Goal: Task Accomplishment & Management: Complete application form

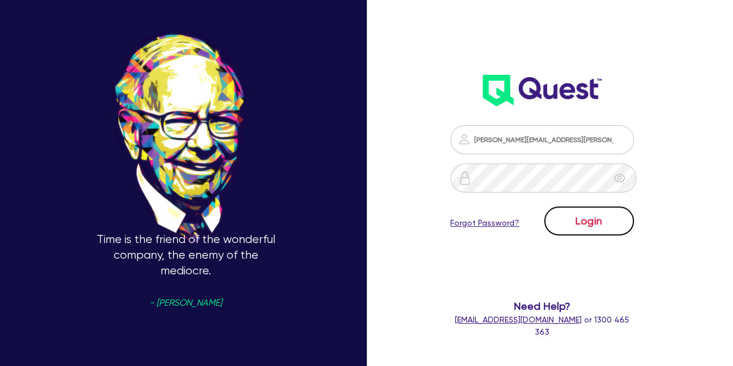
click at [587, 209] on button "Login" at bounding box center [589, 220] width 90 height 29
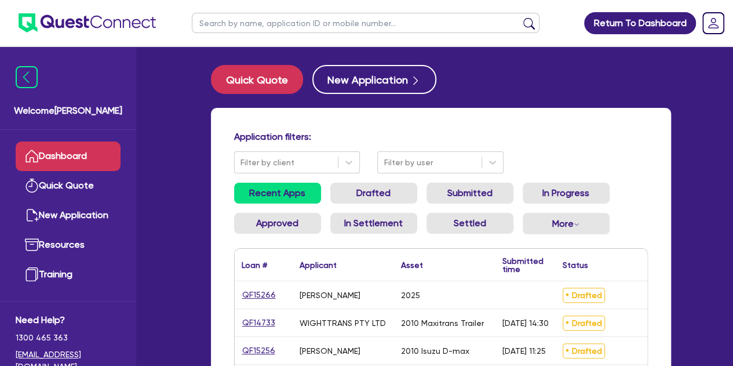
click at [295, 27] on input "text" at bounding box center [366, 23] width 348 height 20
type input "threl"
click at [520, 17] on button "submit" at bounding box center [529, 25] width 19 height 16
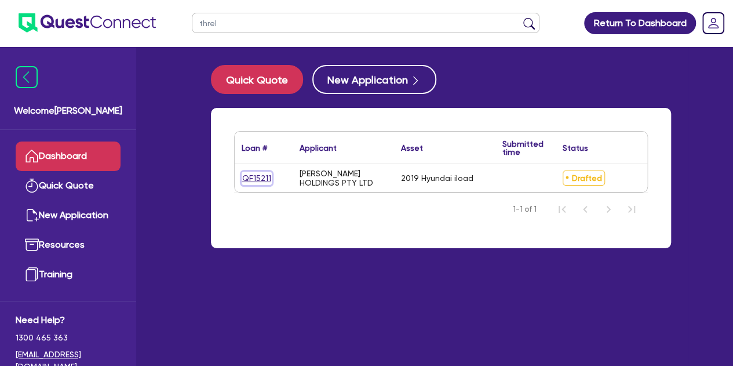
click at [250, 182] on link "QF15211" at bounding box center [257, 178] width 30 height 13
select select "CARS_AND_LIGHT_TRUCKS"
select select "PASSENGER_VEHICLES"
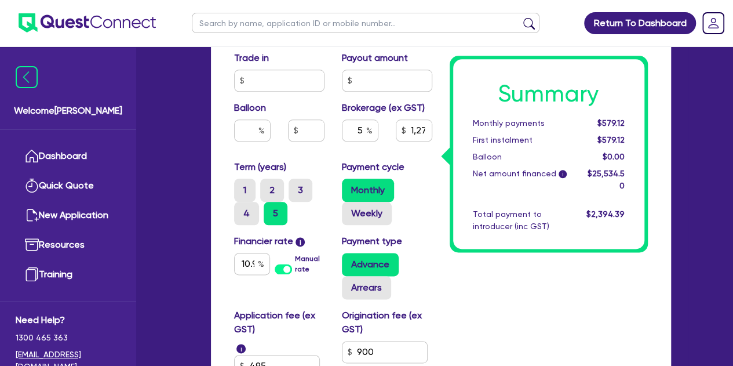
scroll to position [589, 0]
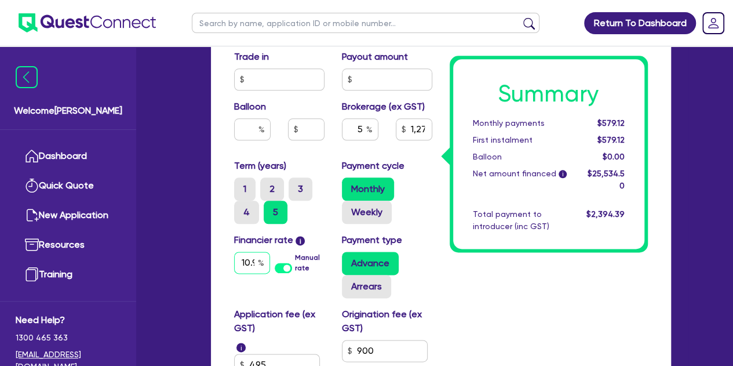
click at [246, 264] on input "10.9" at bounding box center [252, 263] width 36 height 22
type input "1"
type input "12.95"
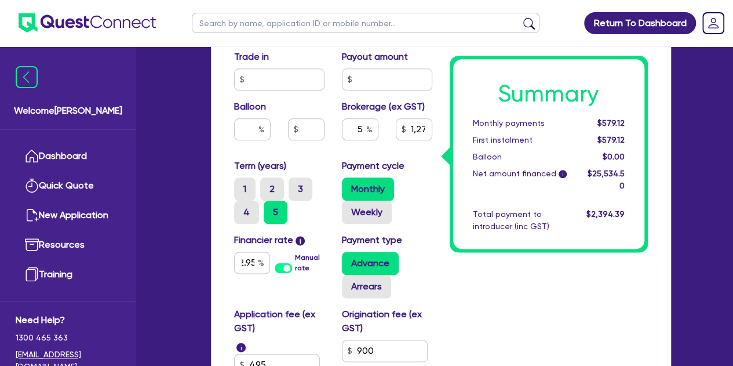
type input "34,000"
type input "10,000"
type input "1,276.72"
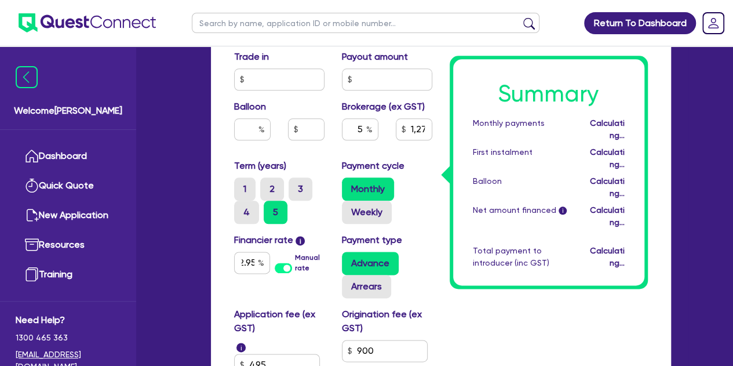
scroll to position [0, 0]
type input "34,000"
type input "10,000"
type input "1,276.72"
click at [468, 288] on div "Summary Monthly payments Calculating... First instalment Calculating... Balloon…" at bounding box center [549, 60] width 216 height 780
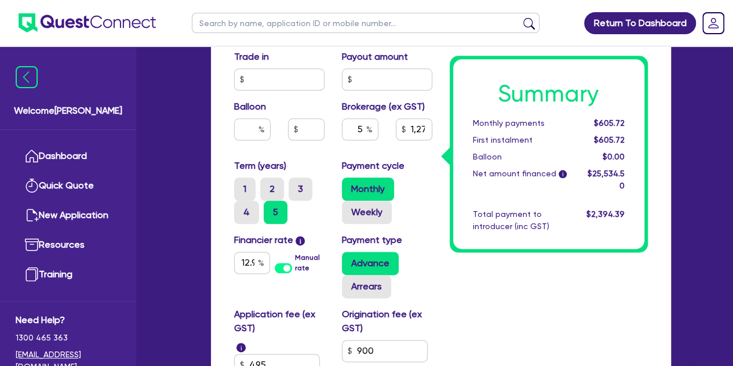
scroll to position [643, 0]
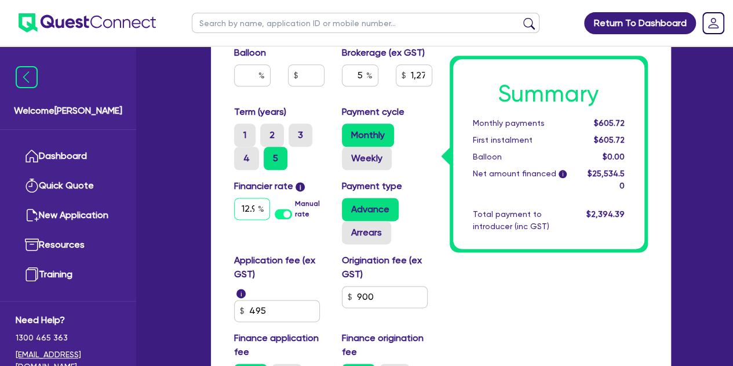
click at [256, 210] on input "12.95" at bounding box center [252, 209] width 36 height 22
click at [255, 210] on input "12.95" at bounding box center [252, 209] width 36 height 22
click at [242, 208] on input "12.95" at bounding box center [252, 209] width 36 height 22
type input "1"
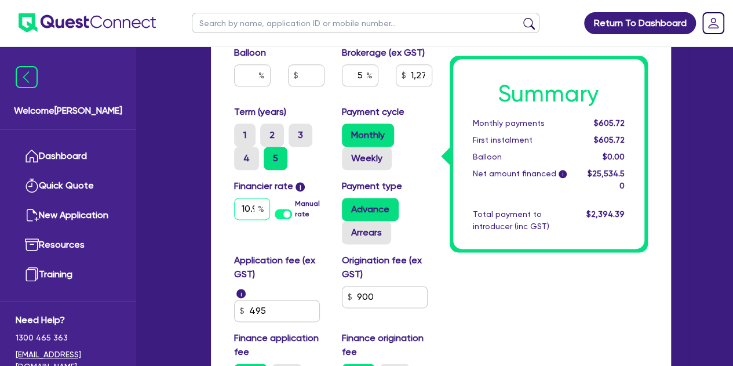
scroll to position [0, 2]
type input "10.9"
type input "34,000"
type input "10,000"
type input "1,276.72"
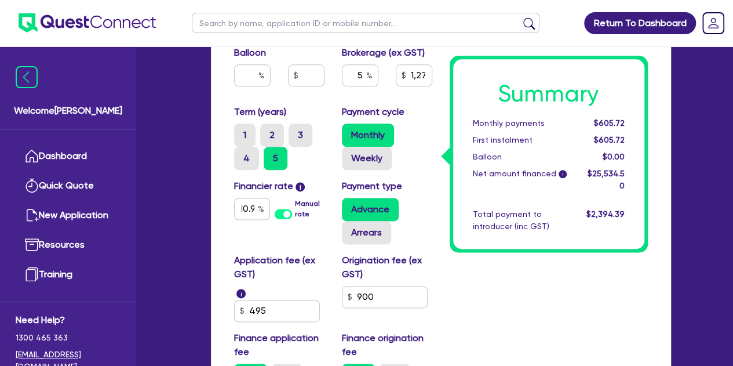
type input "34,000"
type input "10,000"
type input "1,276.72"
click at [465, 306] on div "Summary Monthly payments $605.72 First instalment $605.72 Balloon $0.00 Net amo…" at bounding box center [549, 6] width 216 height 780
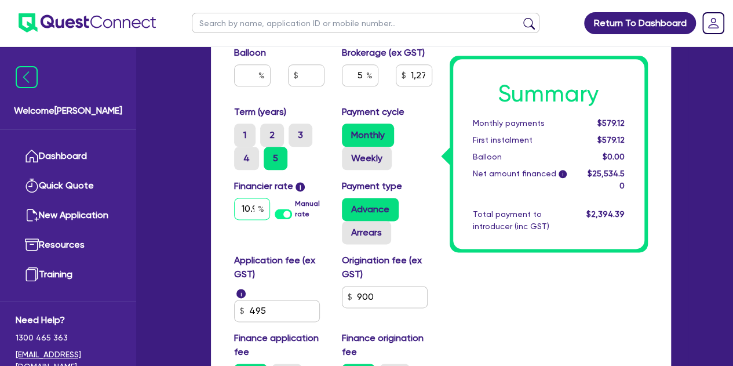
click at [242, 211] on input "10.9" at bounding box center [252, 209] width 36 height 22
type input "10.25"
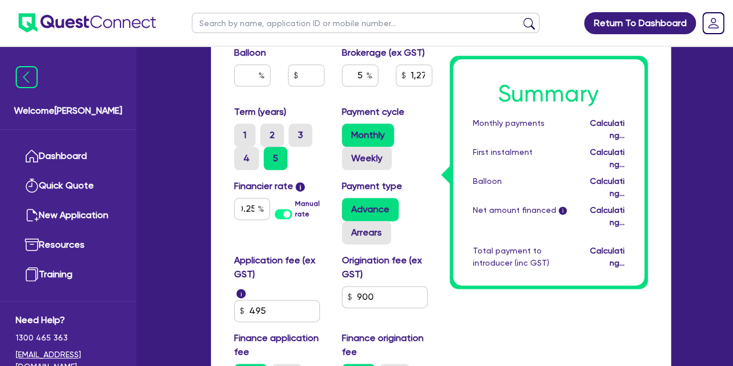
type input "34,000"
type input "10,000"
type input "1,276.72"
type input "34,000"
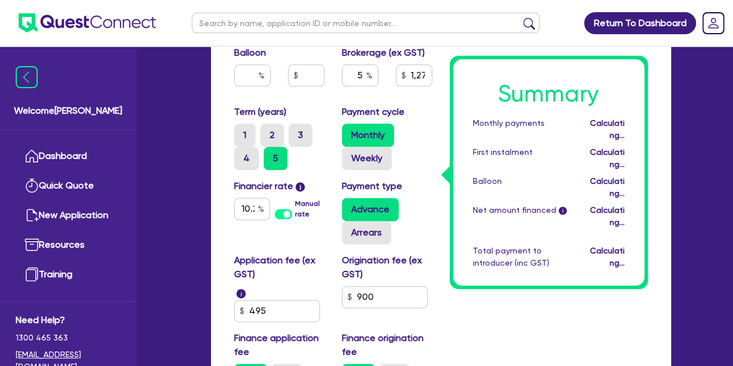
type input "10,000"
type input "1,276.72"
click at [493, 300] on div "Summary Monthly payments Calculating... First instalment Calculating... Balloon…" at bounding box center [549, 6] width 216 height 780
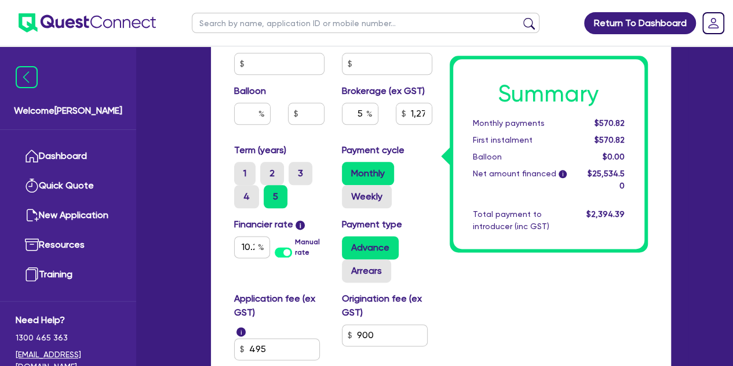
scroll to position [604, 0]
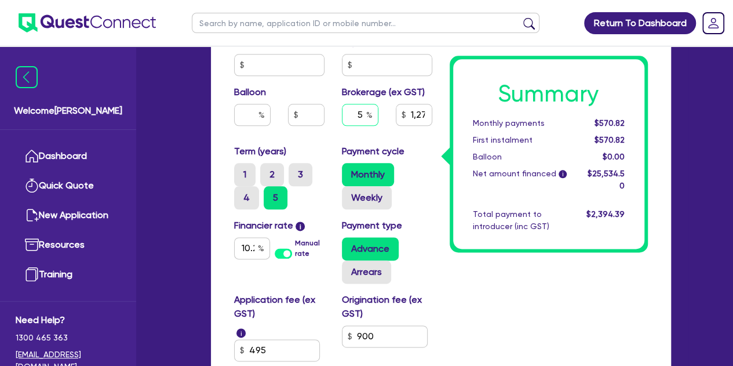
click at [362, 110] on input "5" at bounding box center [360, 115] width 37 height 22
type input "6"
type input "34,000"
type input "10,000"
type input "1,276.72"
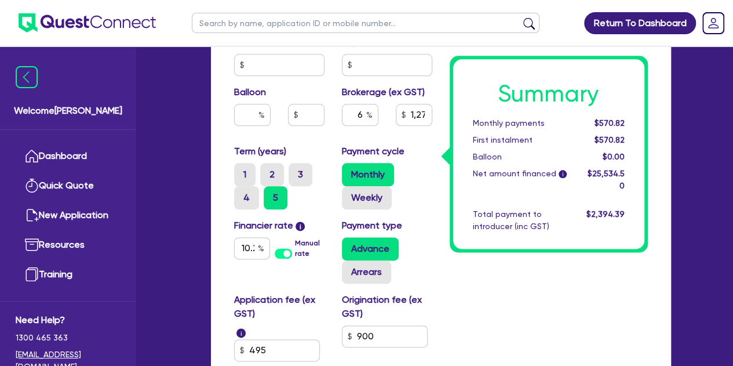
click at [476, 311] on div "Summary Monthly payments $570.82 First instalment $570.82 Balloon $0.00 Net amo…" at bounding box center [549, 46] width 216 height 780
type input "34,000"
type input "10,000"
type input "1,532.07"
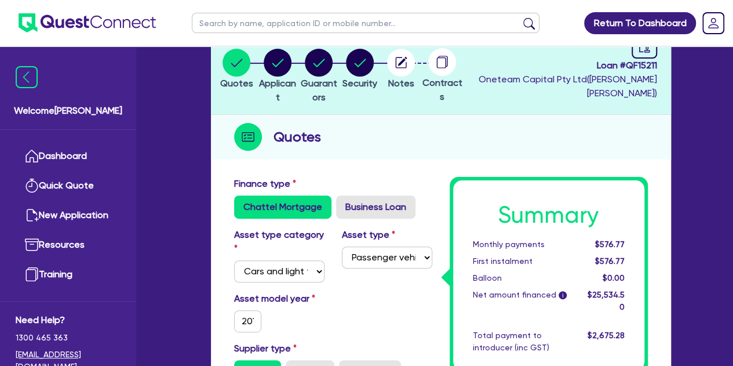
scroll to position [0, 0]
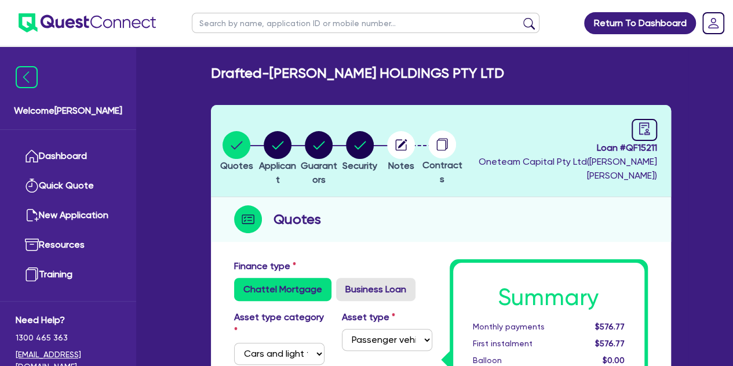
drag, startPoint x: 478, startPoint y: 68, endPoint x: 465, endPoint y: 79, distance: 16.5
click at [465, 79] on div "Drafted - [PERSON_NAME] HOLDINGS PTY LTD" at bounding box center [441, 73] width 478 height 17
drag, startPoint x: 466, startPoint y: 78, endPoint x: 417, endPoint y: 93, distance: 50.4
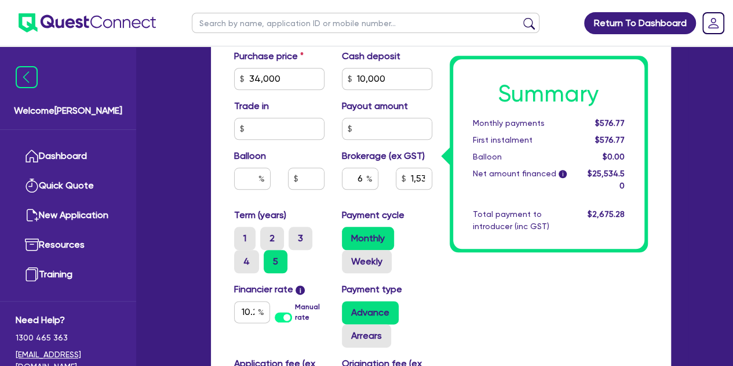
scroll to position [540, 0]
click at [252, 310] on input "10.25" at bounding box center [252, 311] width 36 height 22
type input "1"
type input "8"
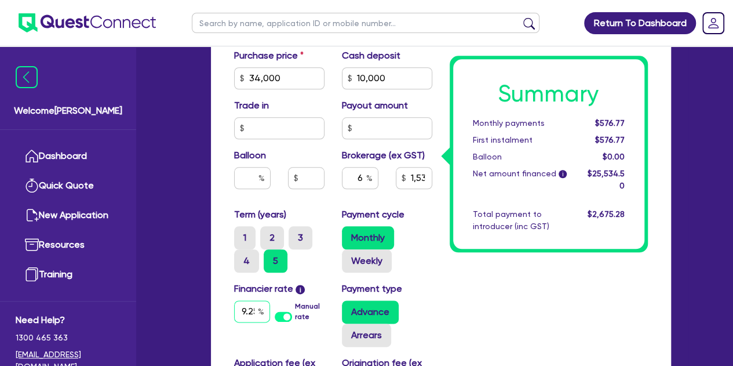
scroll to position [0, 2]
type input "9.25"
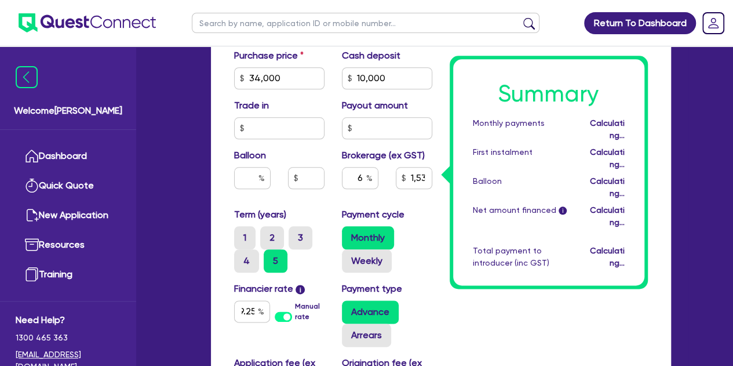
type input "34,000"
type input "10,000"
type input "1,532.07"
click at [521, 299] on div "Summary Monthly payments Calculating... First instalment Calculating... Balloon…" at bounding box center [549, 109] width 216 height 780
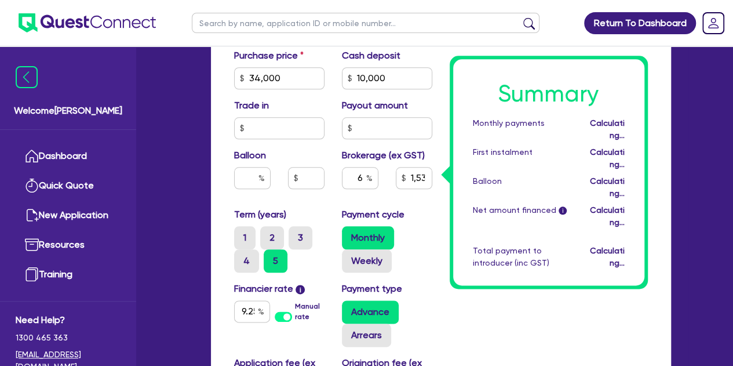
type input "34,000"
type input "10,000"
type input "1,532.07"
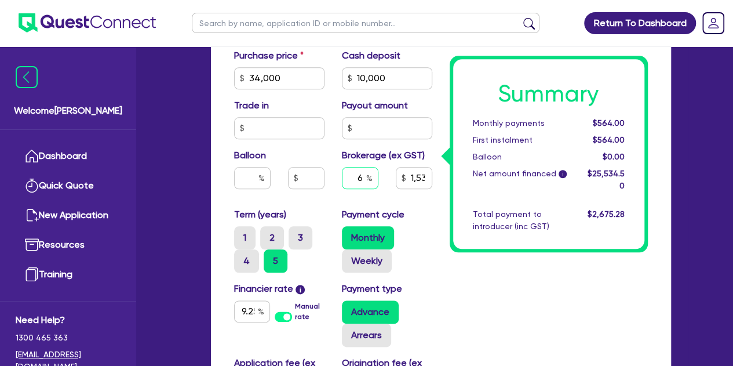
click at [365, 180] on input "6" at bounding box center [360, 178] width 37 height 22
type input "8"
type input "34,000"
type input "10,000"
type input "1,532.07"
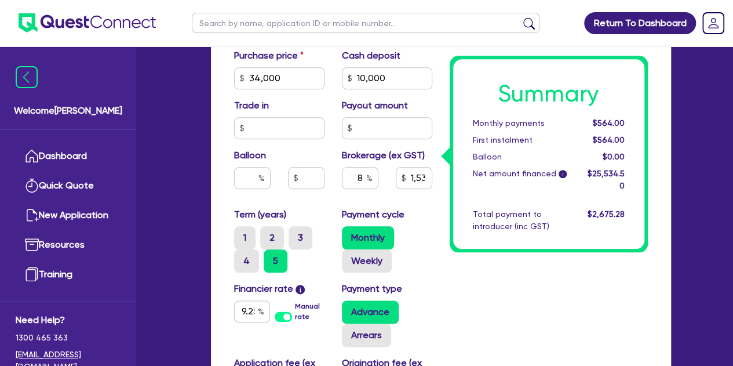
click at [464, 284] on div "Summary Monthly payments $564.00 First instalment $564.00 Balloon $0.00 Net amo…" at bounding box center [549, 109] width 216 height 780
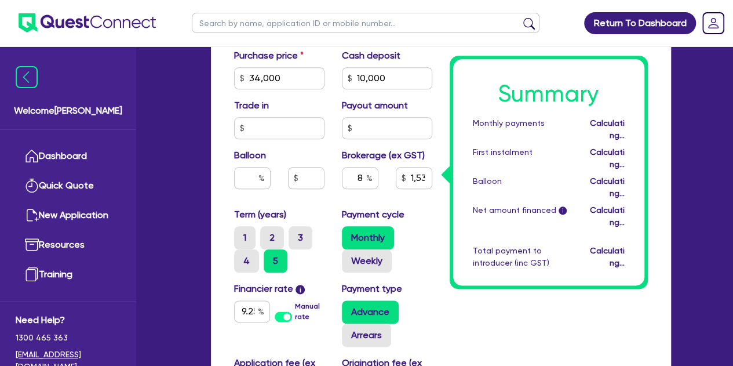
type input "34,000"
type input "10,000"
type input "2,042.76"
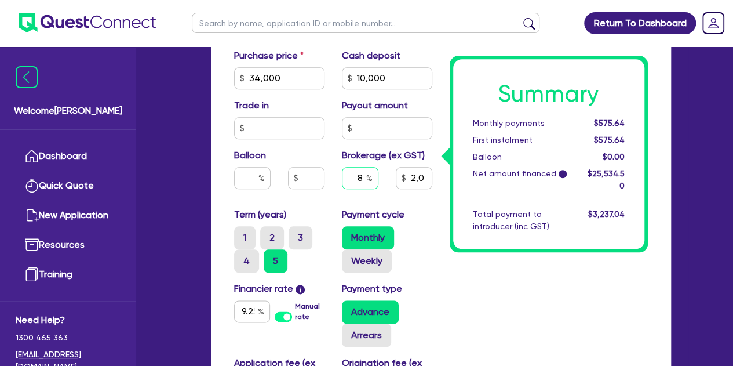
click at [367, 178] on div "8" at bounding box center [360, 178] width 37 height 22
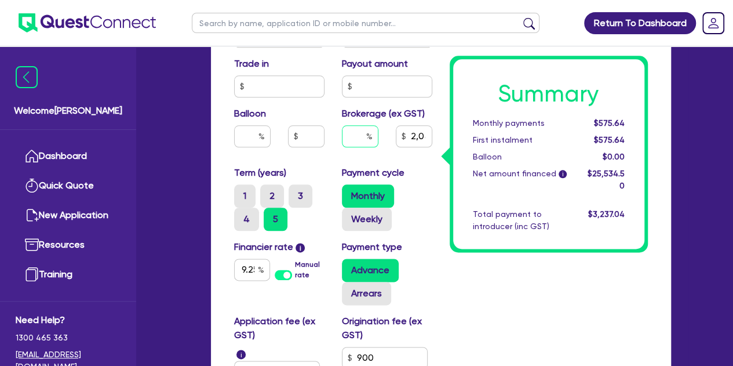
scroll to position [573, 0]
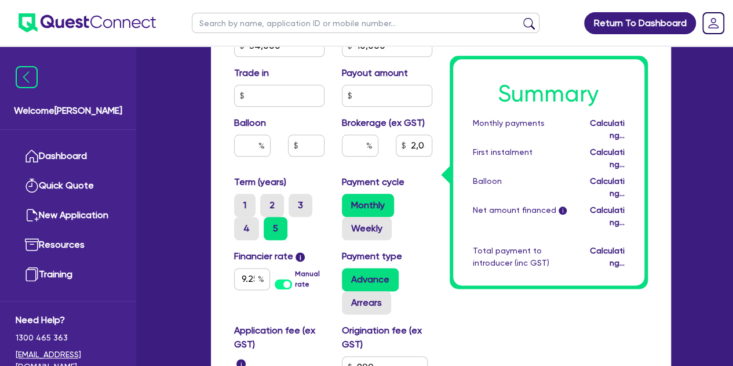
type input "34,000"
type input "10,000"
type input "2,042.76"
type input "34,000"
type input "10,000"
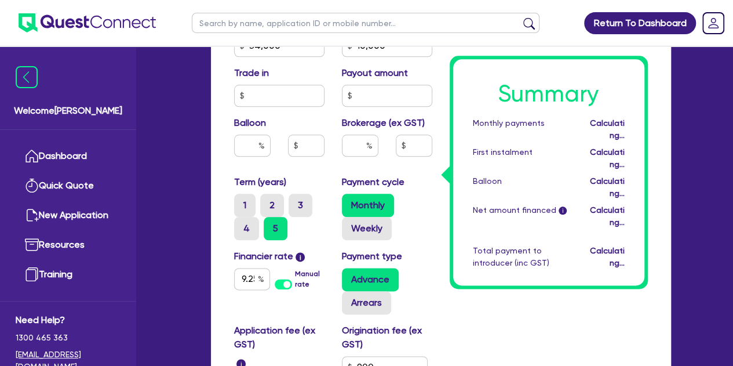
type input "34,000"
type input "10,000"
type input "34,000"
type input "10,000"
